Goal: Task Accomplishment & Management: Manage account settings

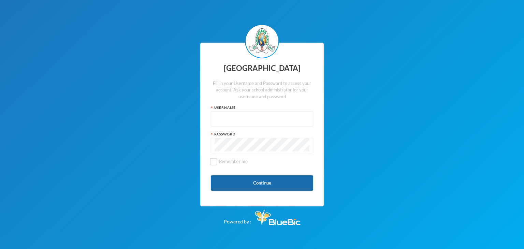
type input "glhc21"
click at [258, 182] on button "Continue" at bounding box center [262, 182] width 102 height 15
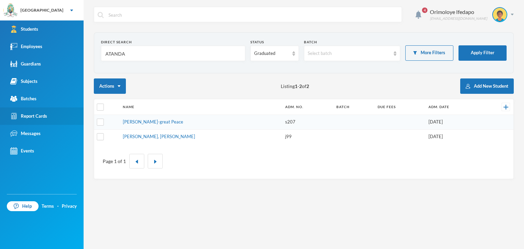
click at [35, 115] on div "Report Cards" at bounding box center [28, 116] width 37 height 7
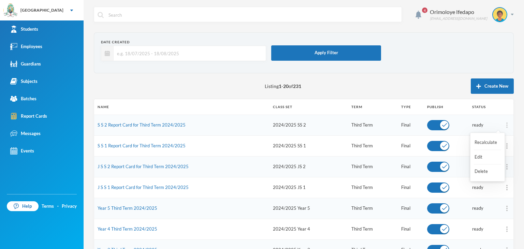
click at [504, 126] on div at bounding box center [507, 125] width 6 height 7
click at [486, 141] on button "Recalculate" at bounding box center [487, 142] width 27 height 12
click at [506, 16] on div "Orimoloye Ifedapo [EMAIL_ADDRESS][DOMAIN_NAME]" at bounding box center [469, 14] width 89 height 15
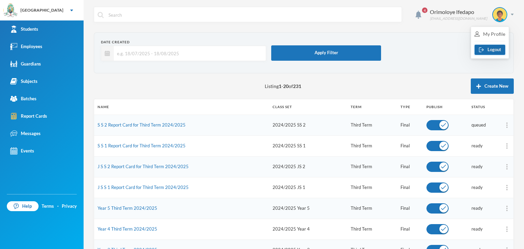
click at [486, 49] on button "Logout" at bounding box center [489, 50] width 31 height 10
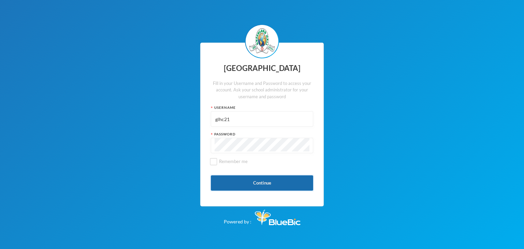
click at [259, 181] on button "Continue" at bounding box center [262, 182] width 102 height 15
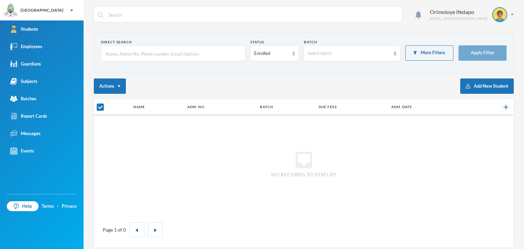
checkbox input "false"
